Goal: Task Accomplishment & Management: Complete application form

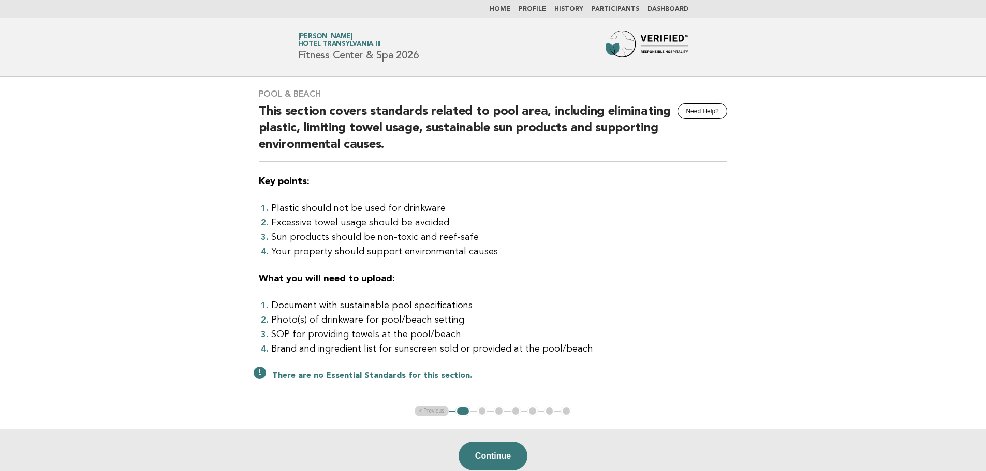
click at [656, 45] on img at bounding box center [646, 47] width 83 height 33
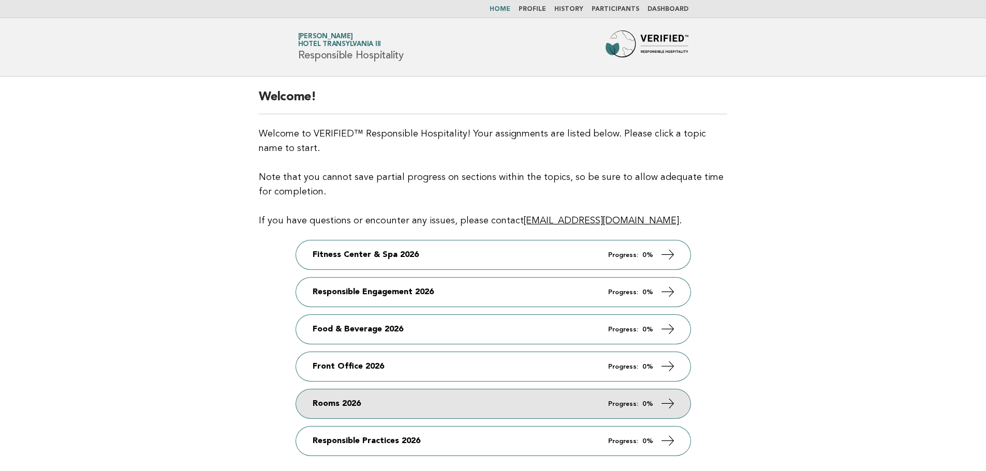
click at [388, 400] on link "Rooms 2026 Progress: 0%" at bounding box center [493, 404] width 394 height 29
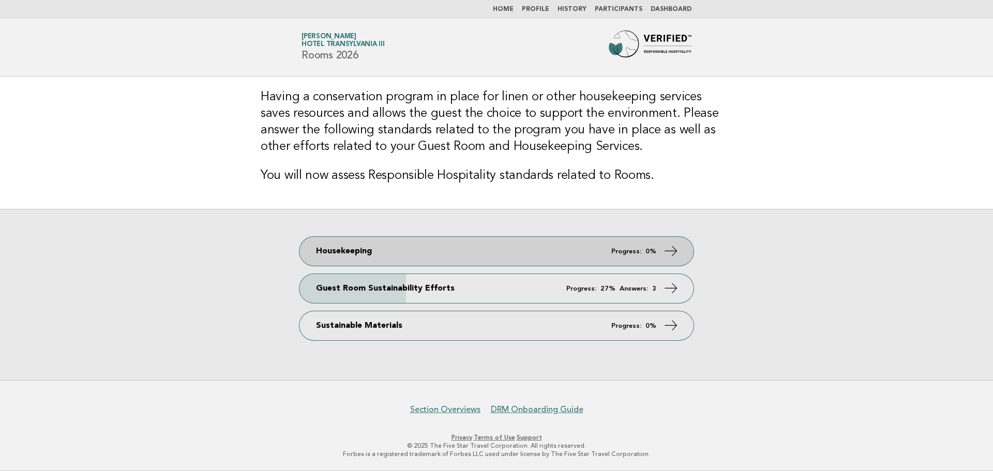
click at [385, 245] on link "Housekeeping Progress: 0%" at bounding box center [497, 251] width 394 height 29
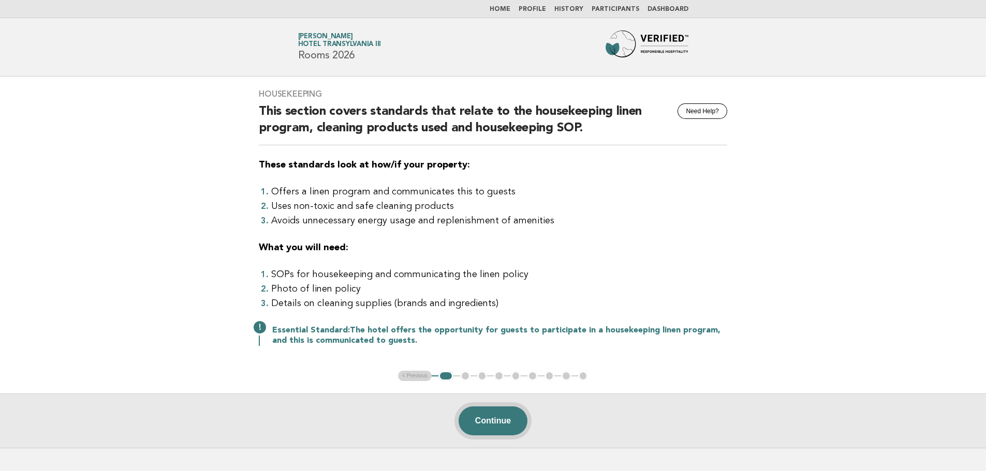
click at [486, 416] on button "Continue" at bounding box center [492, 421] width 69 height 29
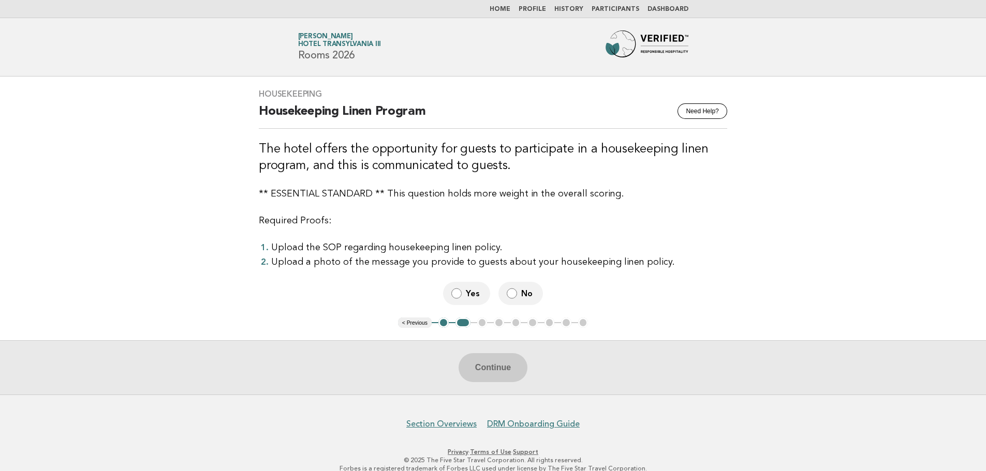
click at [525, 292] on span "No" at bounding box center [527, 293] width 13 height 11
click at [474, 292] on span "Yes" at bounding box center [474, 293] width 16 height 11
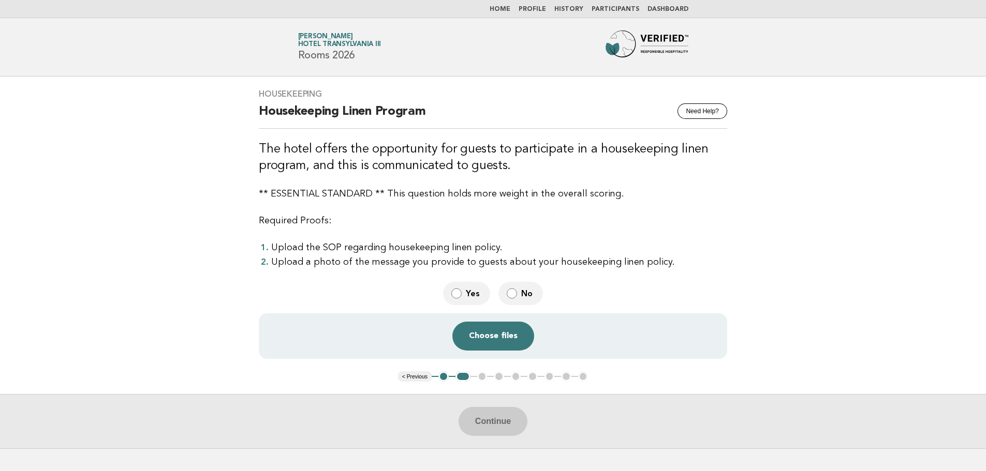
click at [656, 44] on img at bounding box center [646, 47] width 83 height 33
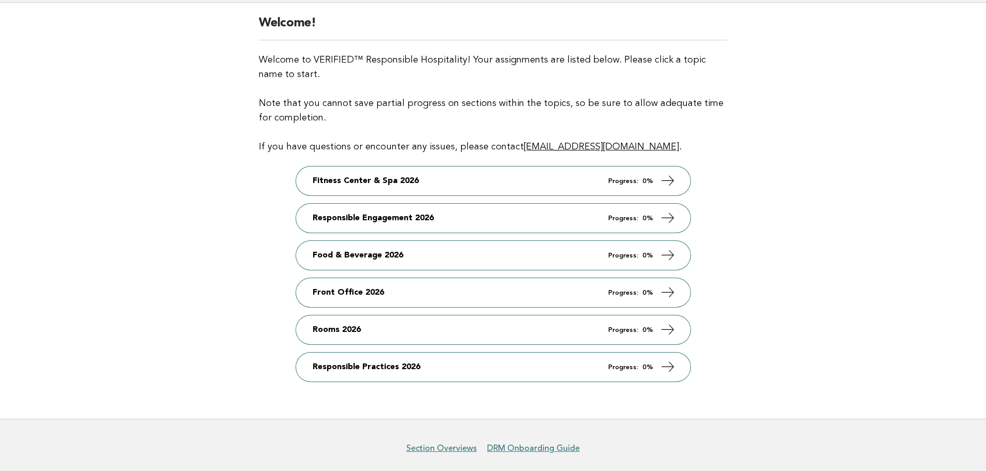
scroll to position [103, 0]
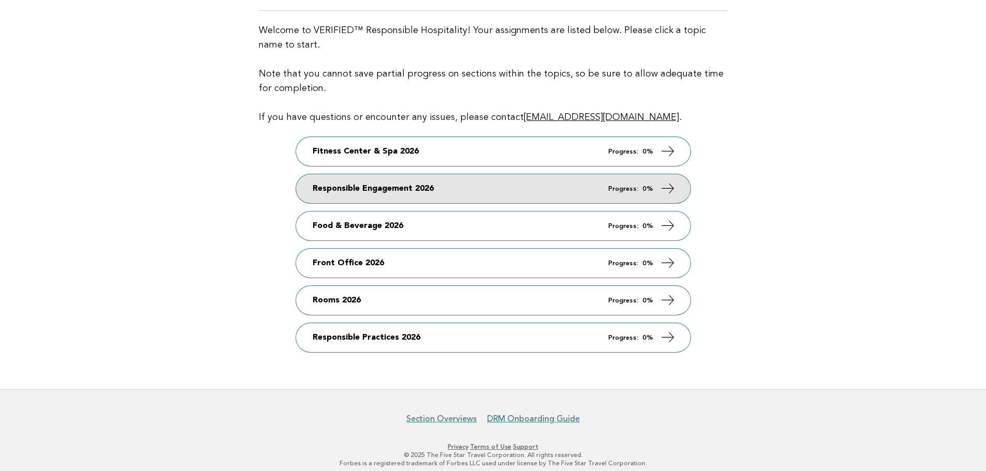
click at [380, 190] on link "Responsible Engagement 2026 Progress: 0%" at bounding box center [493, 188] width 394 height 29
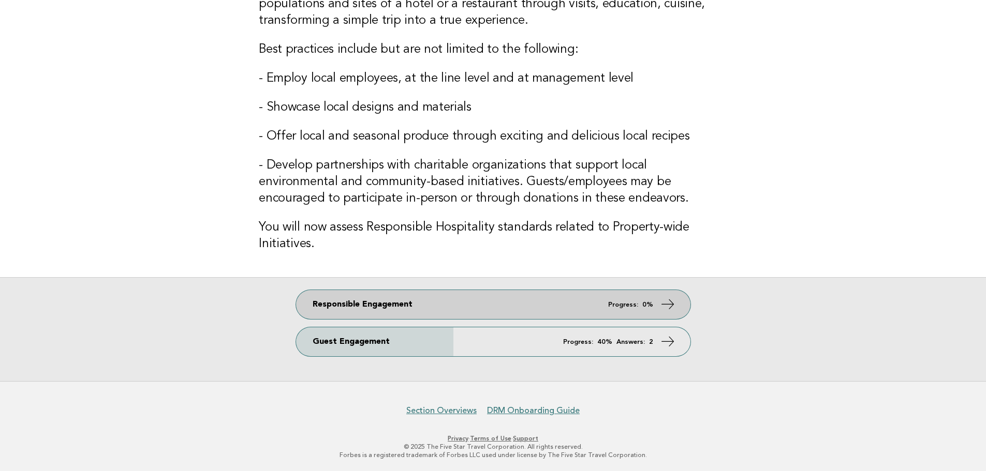
scroll to position [172, 0]
click at [488, 304] on link "Responsible Engagement Progress: 0%" at bounding box center [493, 304] width 394 height 29
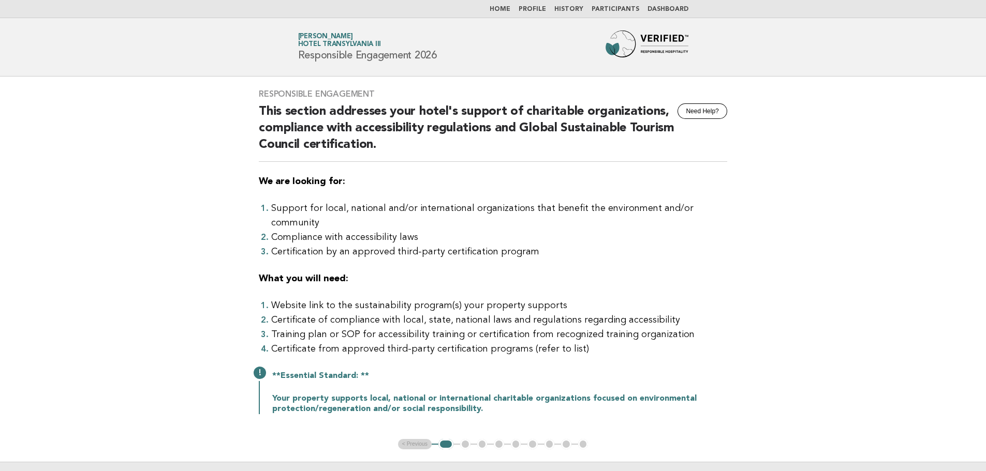
scroll to position [52, 0]
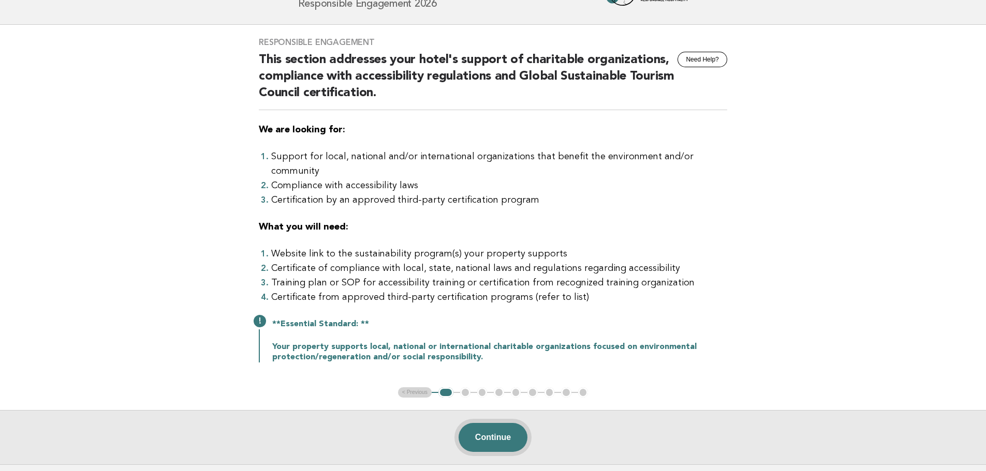
click at [499, 424] on button "Continue" at bounding box center [492, 437] width 69 height 29
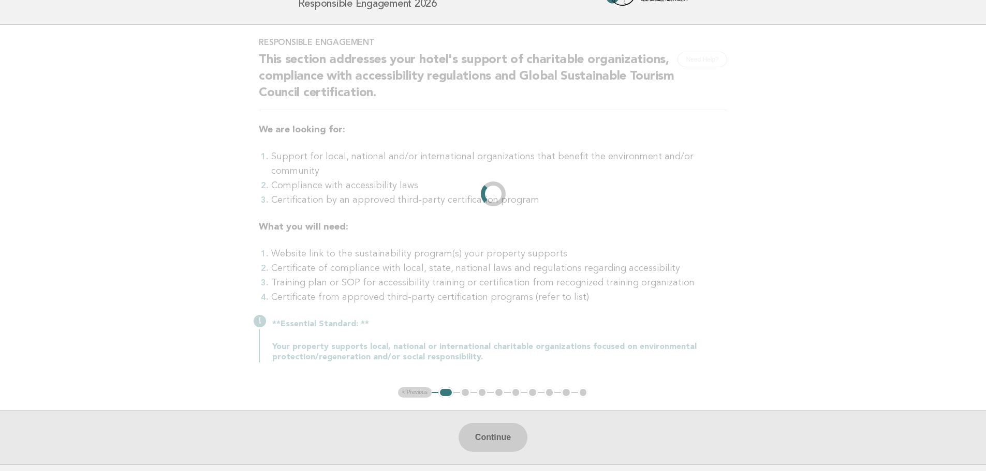
scroll to position [0, 0]
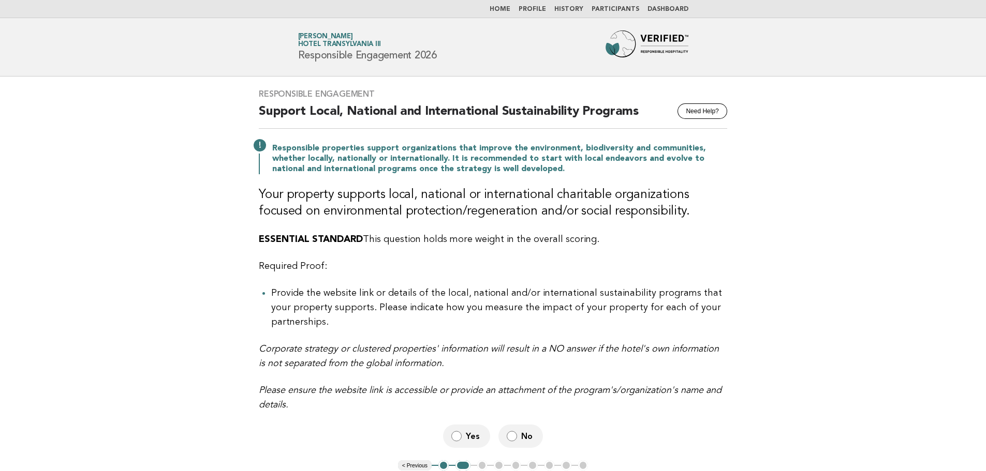
click at [478, 431] on span "Yes" at bounding box center [474, 436] width 16 height 11
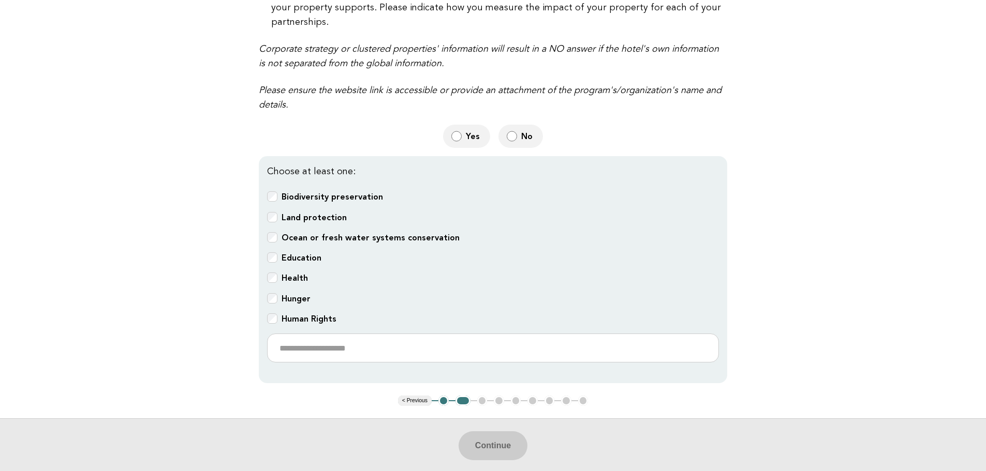
scroll to position [310, 0]
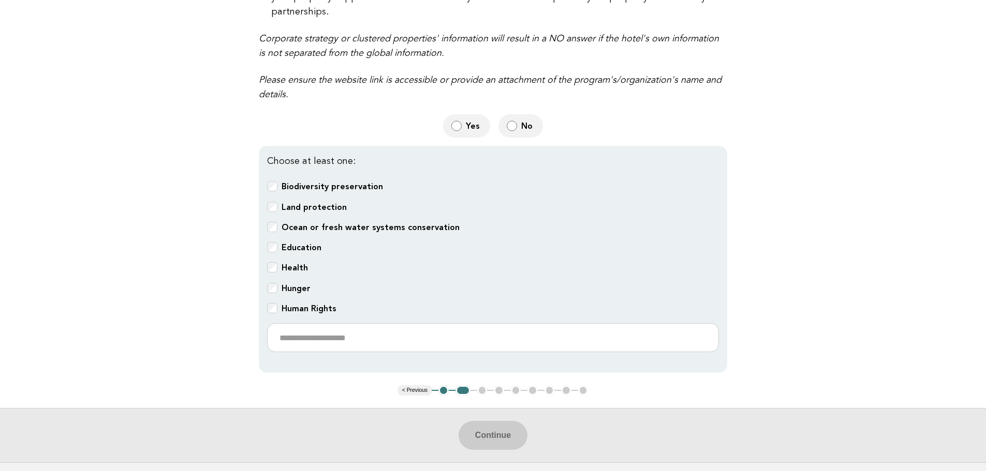
click at [300, 304] on b "Human Rights" at bounding box center [308, 309] width 55 height 10
click at [472, 421] on button "Continue" at bounding box center [492, 435] width 69 height 29
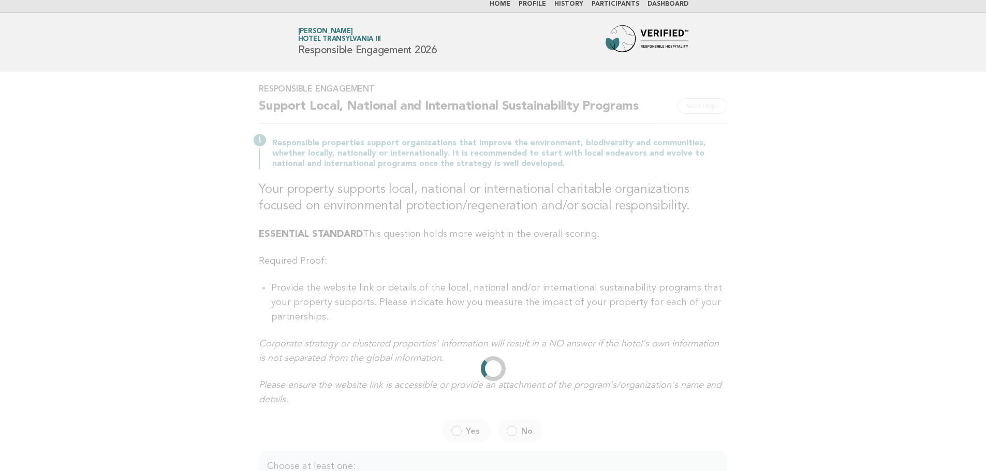
scroll to position [0, 0]
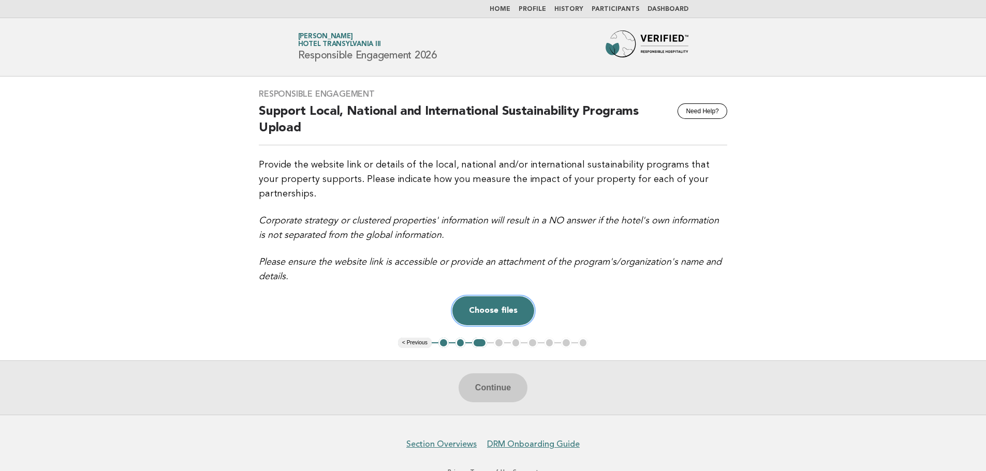
click at [491, 296] on button "Choose files" at bounding box center [493, 310] width 82 height 29
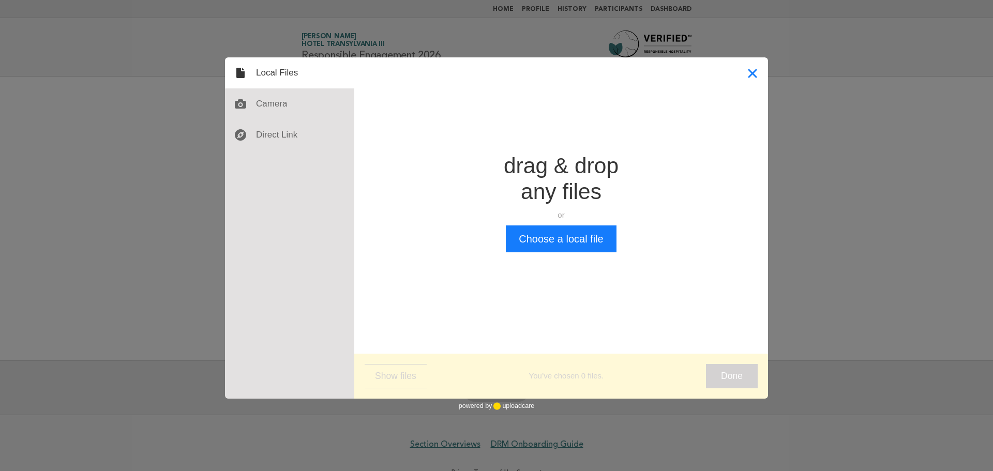
click at [750, 71] on button "Close" at bounding box center [752, 72] width 31 height 31
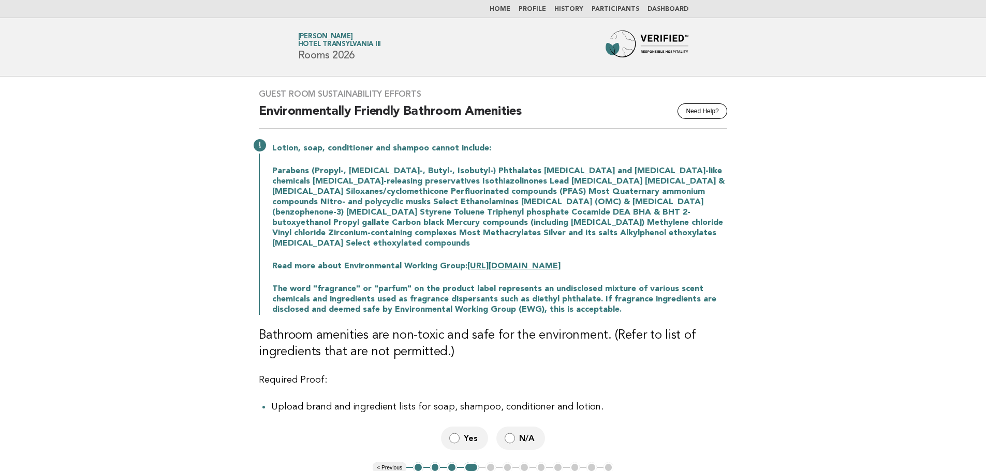
click at [625, 43] on img at bounding box center [646, 47] width 83 height 33
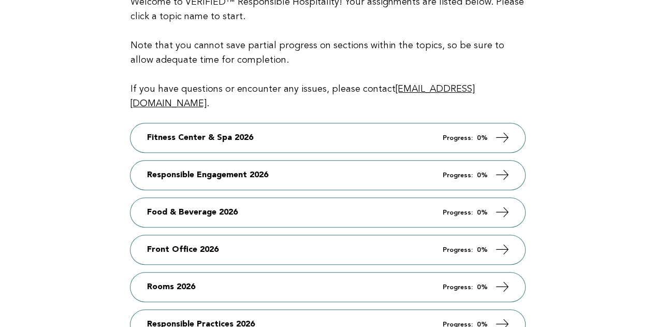
scroll to position [155, 0]
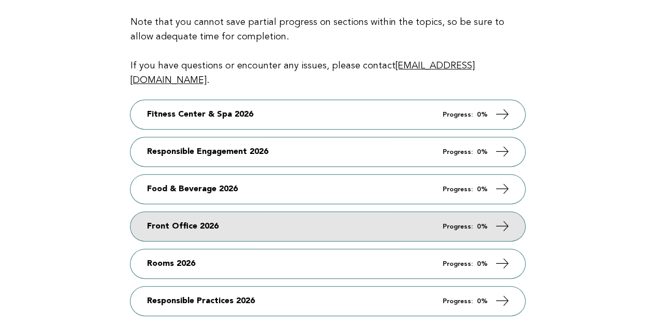
click at [305, 214] on link "Front Office 2026 Progress: 0%" at bounding box center [327, 226] width 394 height 29
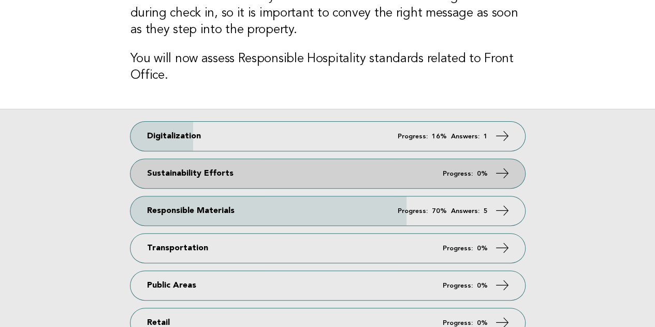
scroll to position [103, 0]
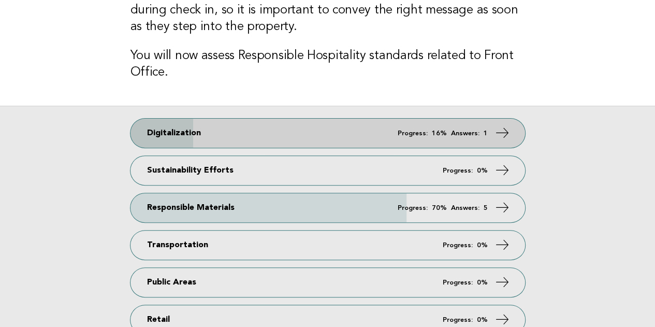
click at [344, 136] on link "Digitalization Progress: 16% Answers: 1" at bounding box center [327, 132] width 394 height 29
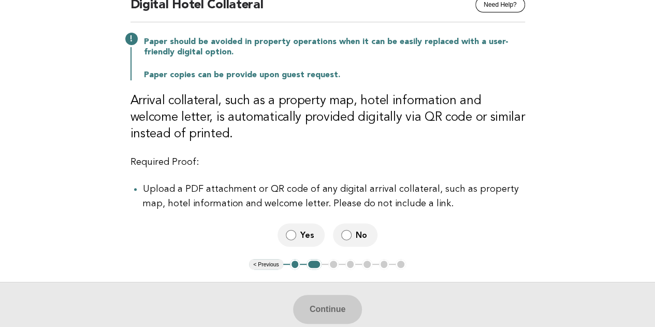
scroll to position [155, 0]
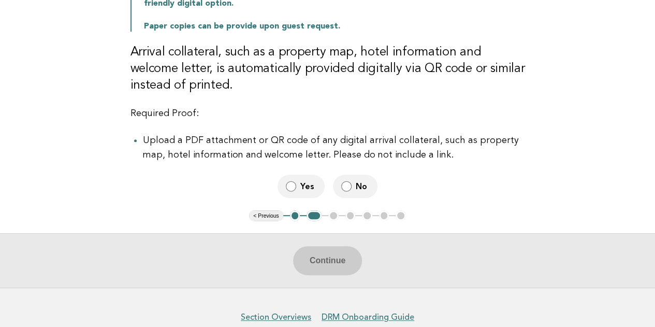
click at [293, 214] on button "1" at bounding box center [295, 215] width 10 height 10
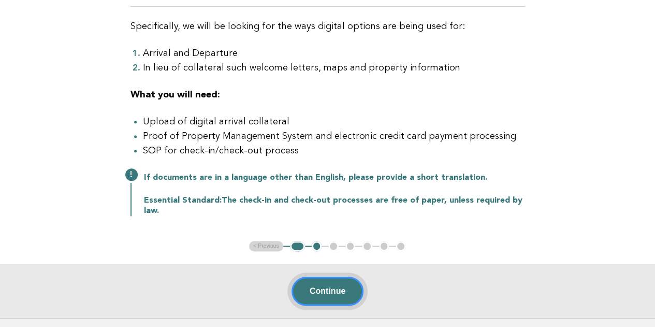
click at [342, 297] on button "Continue" at bounding box center [327, 290] width 72 height 29
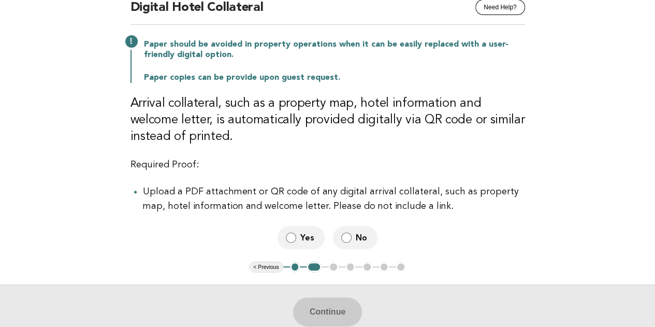
scroll to position [103, 0]
click at [303, 242] on span "Yes" at bounding box center [308, 237] width 16 height 11
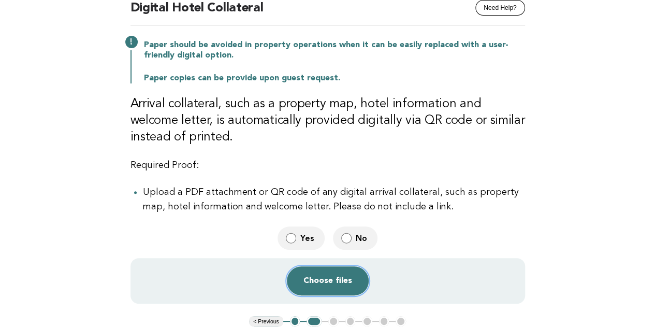
click at [338, 279] on button "Choose files" at bounding box center [328, 280] width 82 height 29
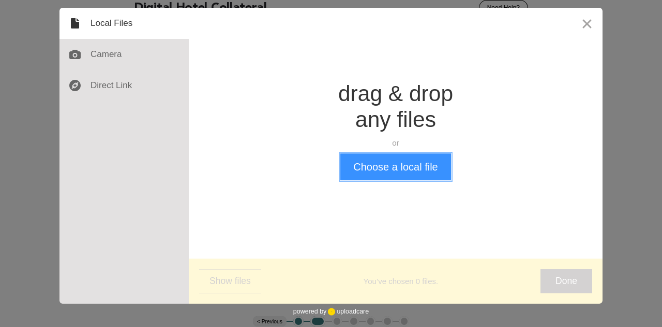
click at [418, 174] on button "Choose a local file" at bounding box center [395, 166] width 110 height 27
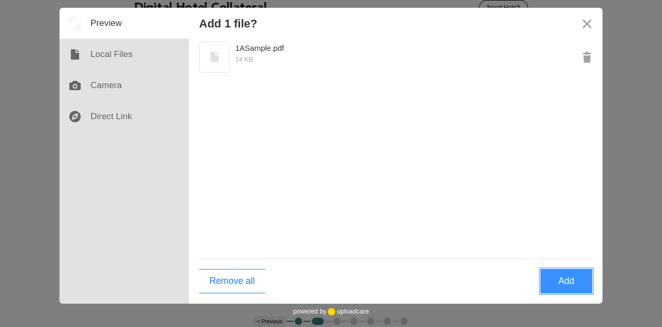
click at [567, 283] on button "Add" at bounding box center [567, 281] width 52 height 24
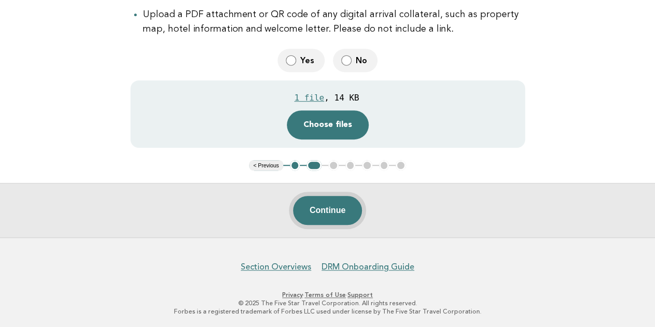
click at [336, 210] on button "Continue" at bounding box center [327, 210] width 69 height 29
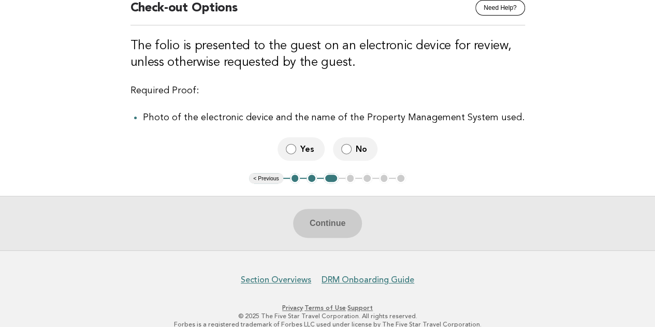
click at [304, 149] on span "Yes" at bounding box center [308, 148] width 16 height 11
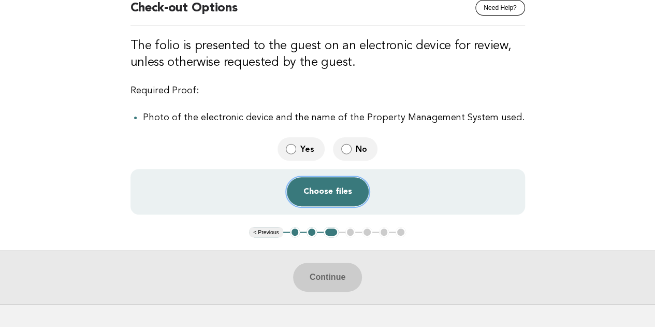
click at [328, 200] on button "Choose files" at bounding box center [328, 191] width 82 height 29
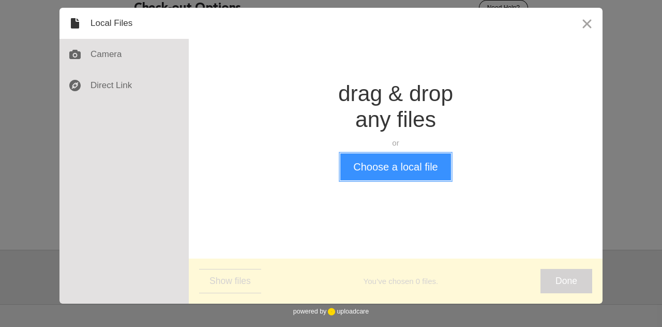
click at [365, 168] on button "Choose a local file" at bounding box center [395, 166] width 110 height 27
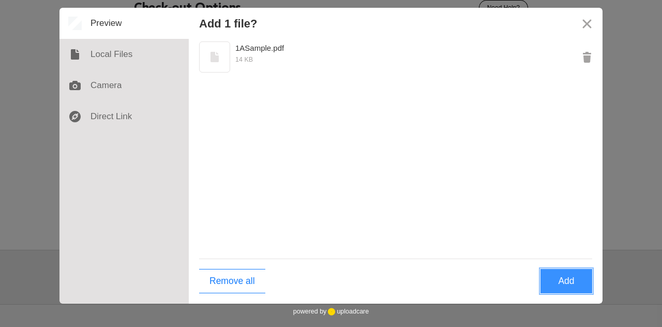
click at [567, 275] on button "Add" at bounding box center [567, 281] width 52 height 24
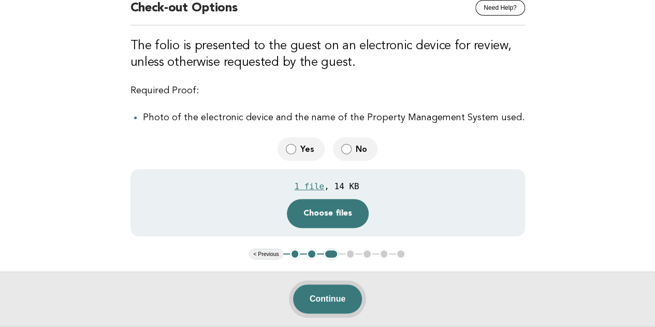
click at [327, 299] on button "Continue" at bounding box center [327, 298] width 69 height 29
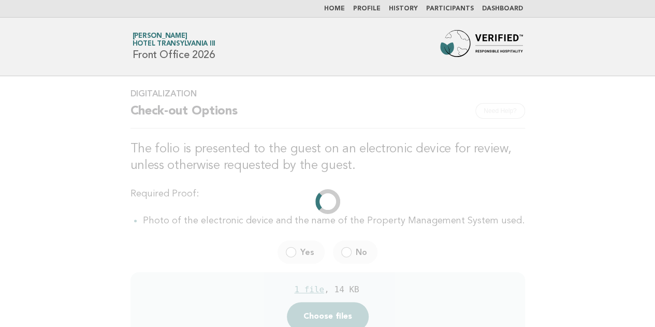
scroll to position [0, 0]
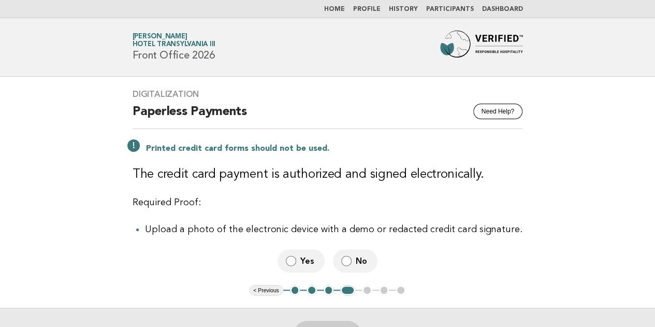
click at [362, 262] on span "No" at bounding box center [361, 260] width 13 height 11
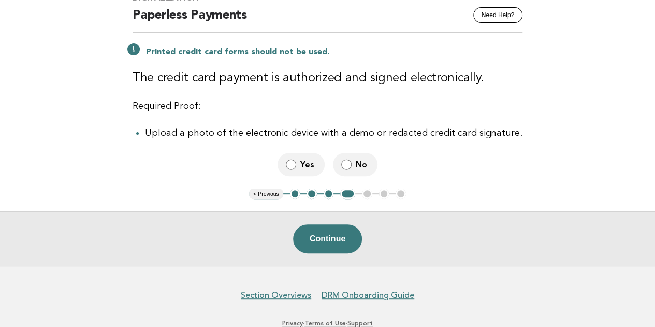
scroll to position [103, 0]
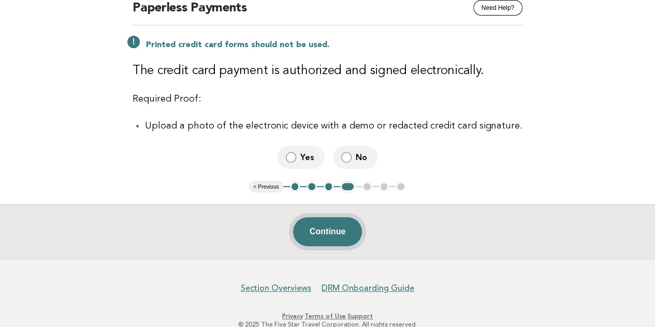
click at [338, 240] on button "Continue" at bounding box center [327, 231] width 69 height 29
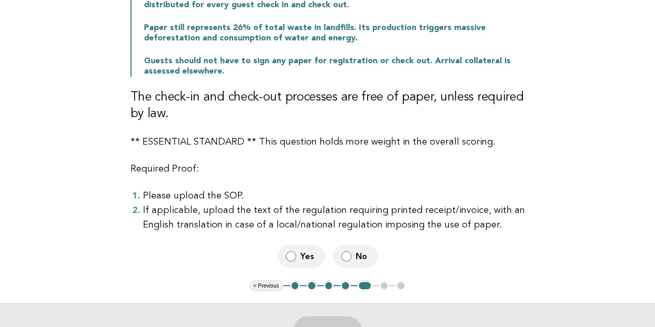
scroll to position [155, 0]
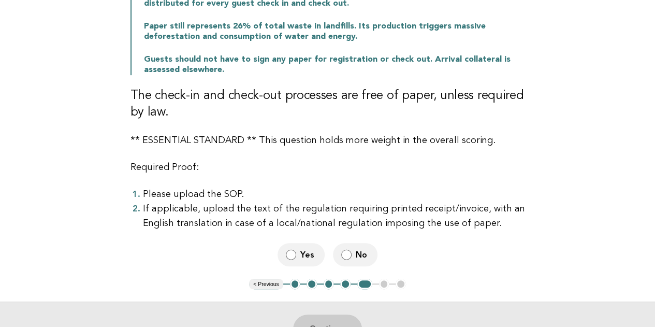
click at [301, 255] on span "Yes" at bounding box center [308, 254] width 16 height 11
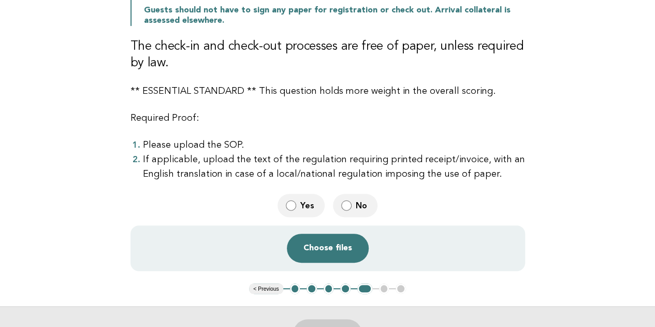
scroll to position [207, 0]
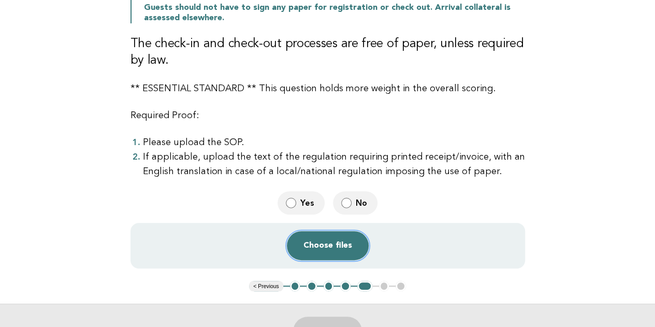
click at [349, 253] on button "Choose files" at bounding box center [328, 245] width 82 height 29
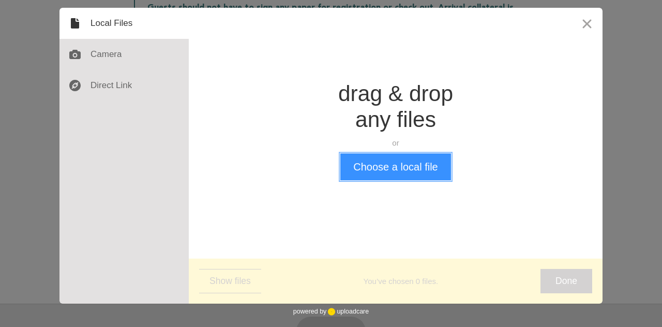
click at [398, 168] on button "Choose a local file" at bounding box center [395, 166] width 110 height 27
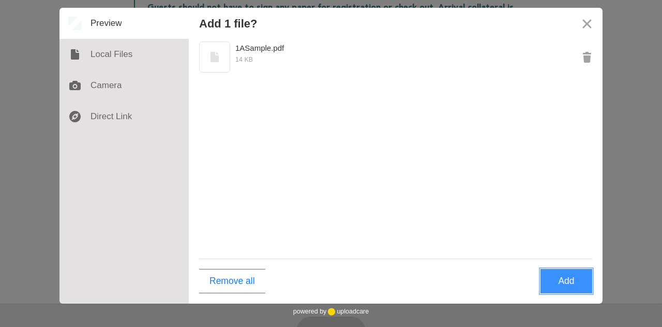
click at [567, 275] on button "Add" at bounding box center [567, 281] width 52 height 24
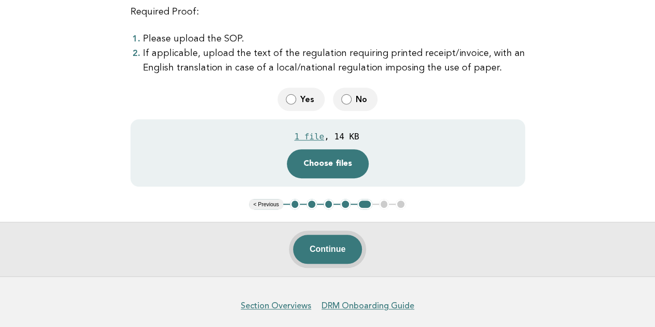
click at [330, 256] on button "Continue" at bounding box center [327, 248] width 69 height 29
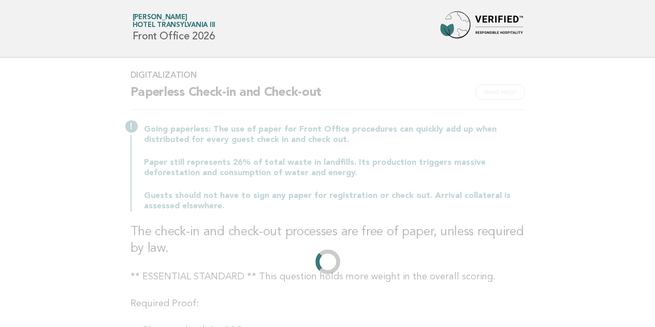
scroll to position [0, 0]
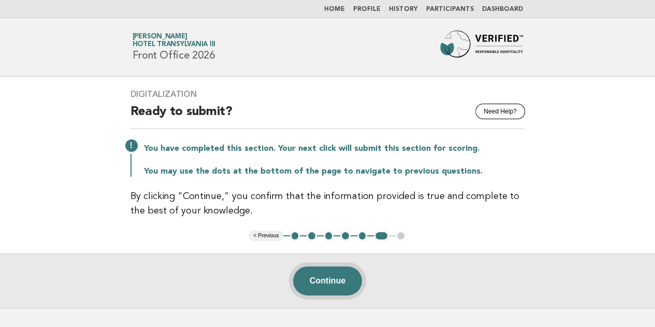
click at [329, 276] on button "Continue" at bounding box center [327, 280] width 69 height 29
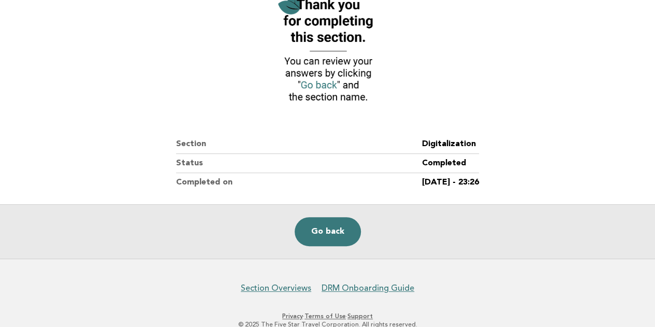
scroll to position [161, 0]
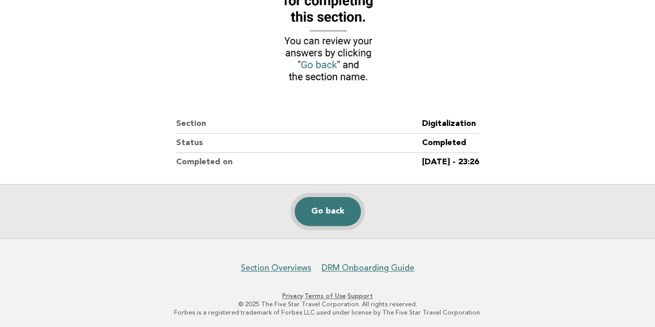
click at [334, 204] on link "Go back" at bounding box center [327, 211] width 66 height 29
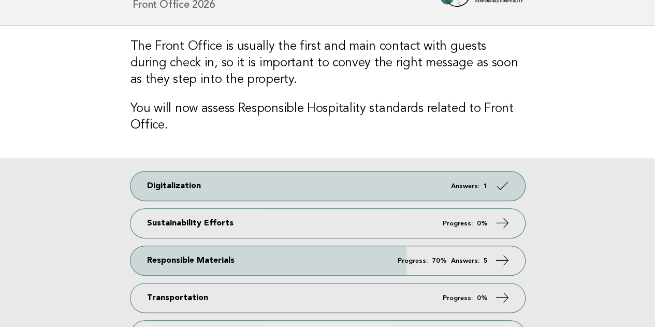
scroll to position [52, 0]
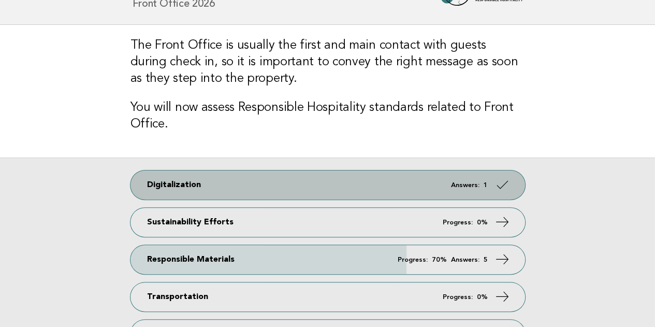
click at [401, 174] on link "Digitalization Answers: 1" at bounding box center [327, 184] width 394 height 29
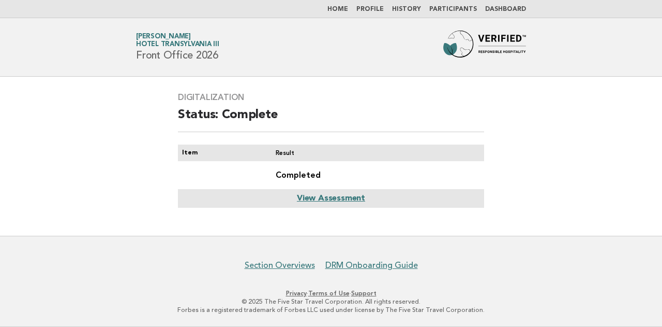
click at [336, 200] on link "View Assessment" at bounding box center [331, 198] width 68 height 8
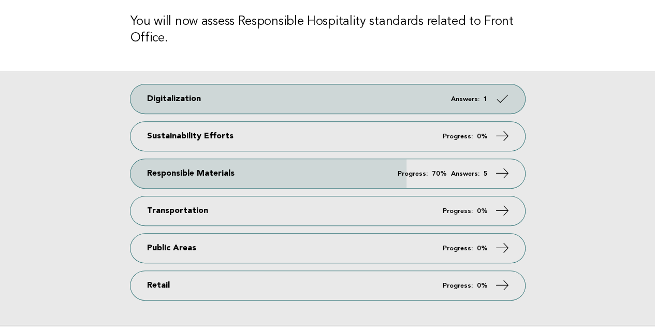
scroll to position [121, 0]
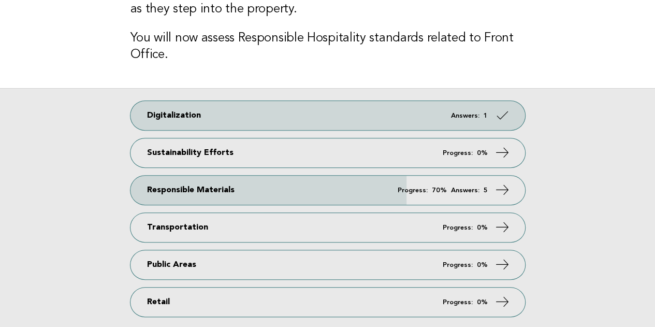
drag, startPoint x: 25, startPoint y: 85, endPoint x: 33, endPoint y: 86, distance: 8.3
click at [25, 85] on main "The Front Office is usually the first and main contact with guests during check…" at bounding box center [327, 147] width 655 height 385
click at [102, 107] on div "Digitalization Answers: 1 Sustainability Efforts Progress: 0% Responsible Mater…" at bounding box center [327, 214] width 655 height 253
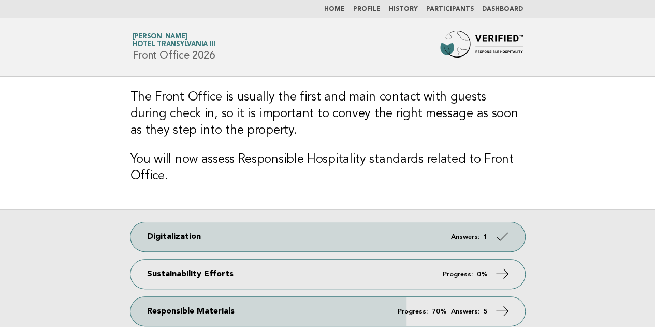
scroll to position [0, 0]
